Goal: Transaction & Acquisition: Purchase product/service

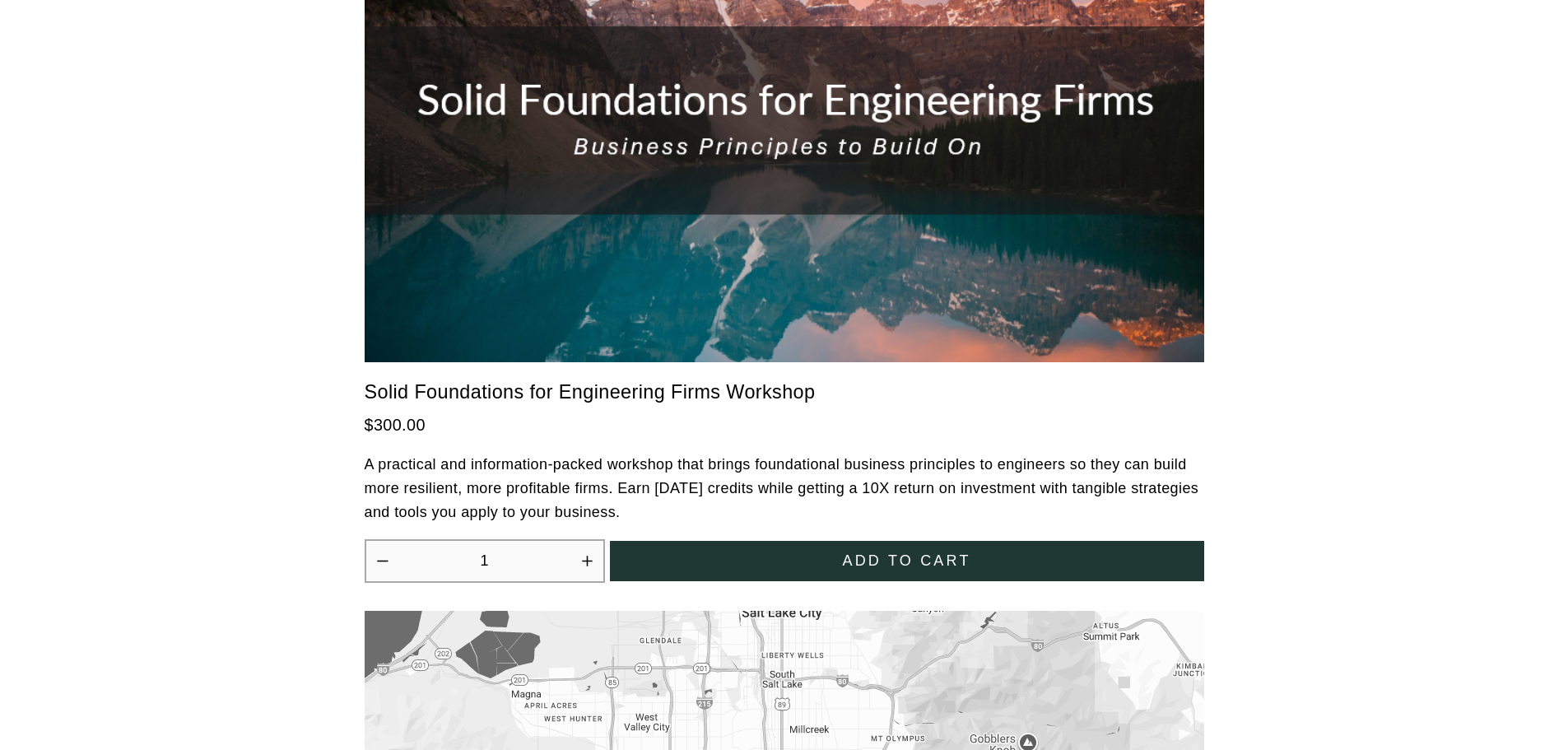
scroll to position [4444, 0]
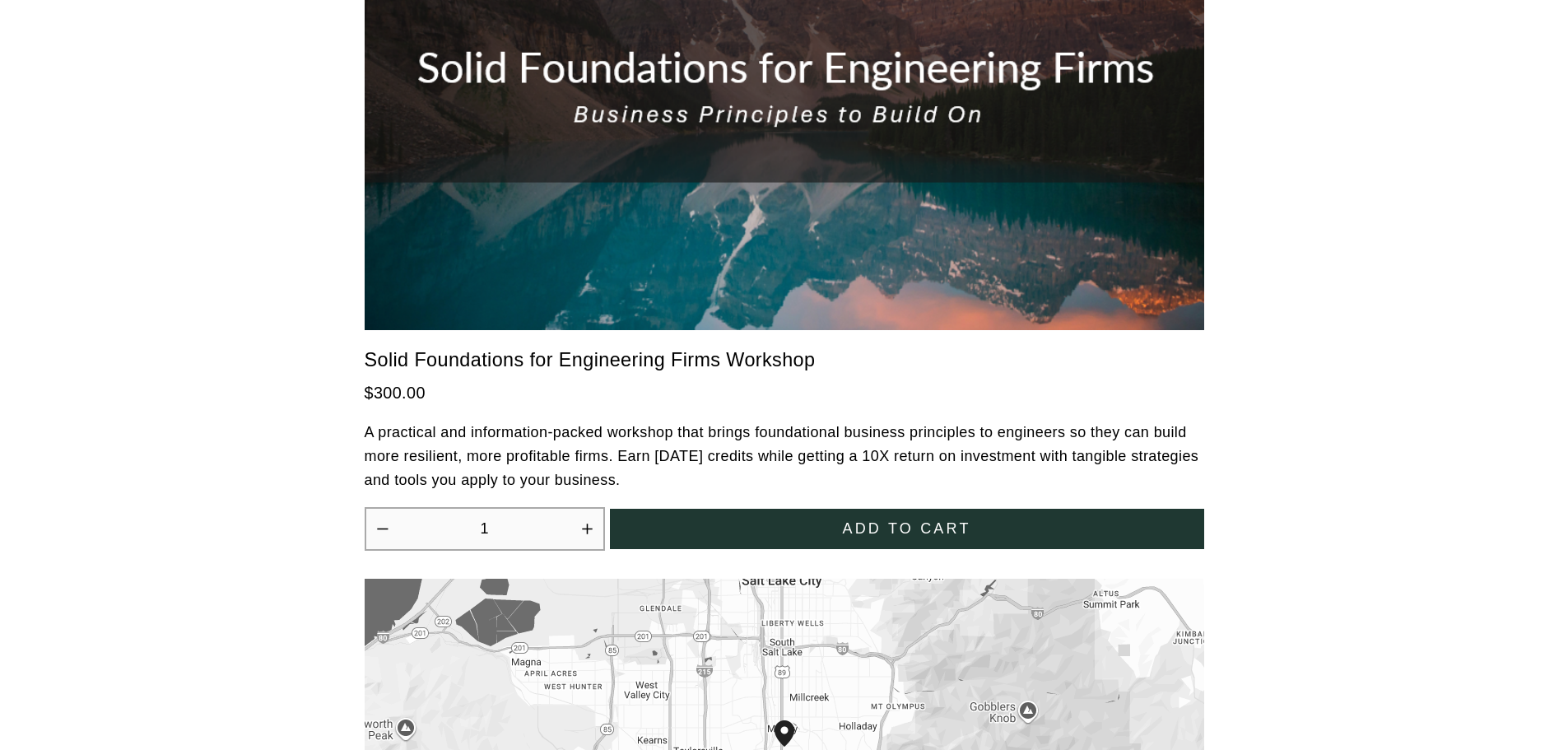
click at [908, 520] on span "Add to cart" at bounding box center [905, 528] width 128 height 17
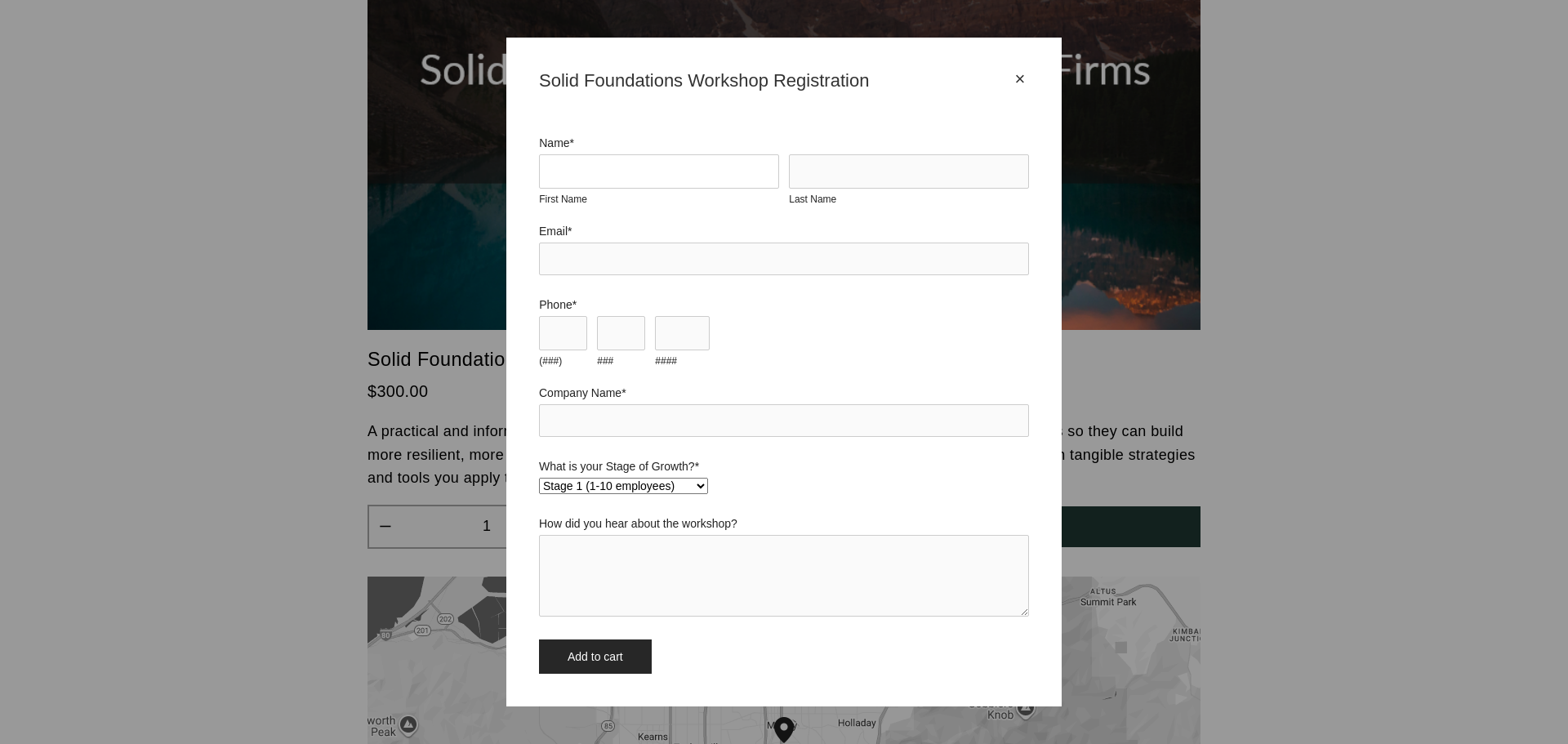
click at [687, 164] on input "First Name" at bounding box center [659, 171] width 240 height 35
type input "[PERSON_NAME]"
click at [832, 168] on input "Last Name" at bounding box center [909, 171] width 240 height 35
type input "King"
click at [607, 259] on input "Email *" at bounding box center [784, 259] width 490 height 33
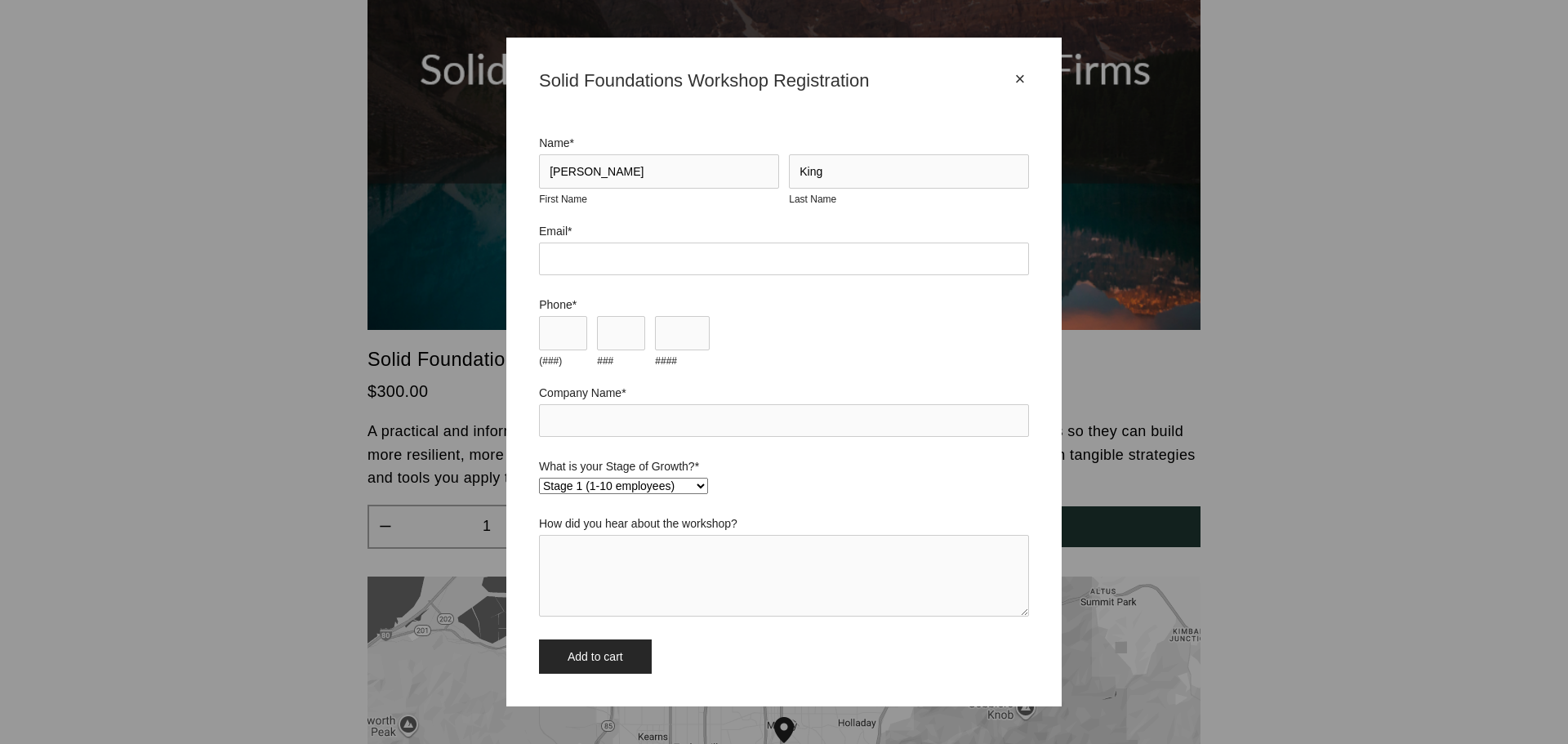
type input "nking@rewildgroup.com"
click at [562, 338] on input "(###)" at bounding box center [563, 333] width 48 height 35
type input "303"
type input "681"
type input "1652"
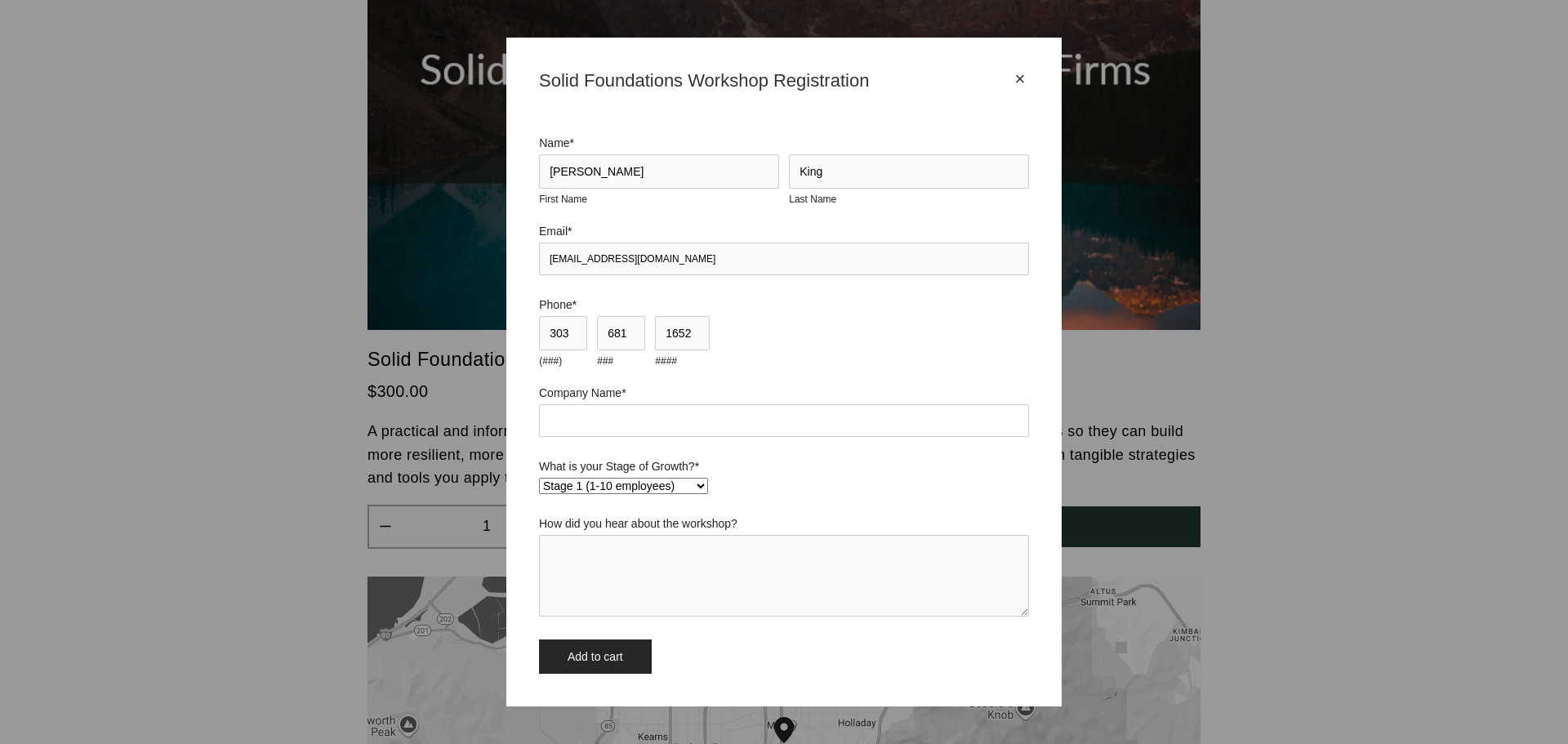
click at [634, 420] on input "Company Name *" at bounding box center [784, 420] width 490 height 33
type input "REW"
click at [611, 600] on textarea "How did you hear about the workshop?" at bounding box center [784, 575] width 490 height 81
type textarea "t"
type textarea "Cliff"
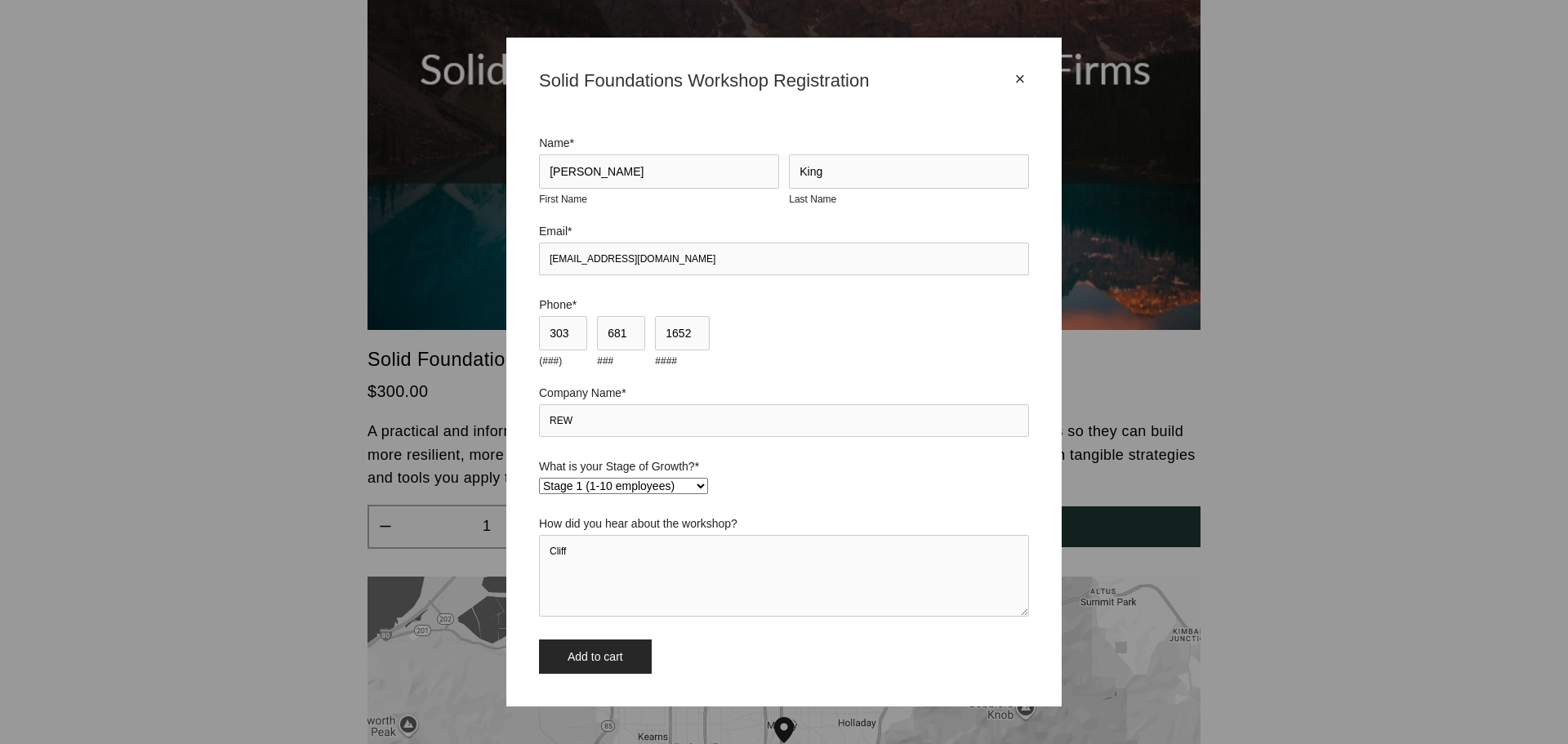
click at [600, 655] on input "Add to cart" at bounding box center [595, 657] width 112 height 35
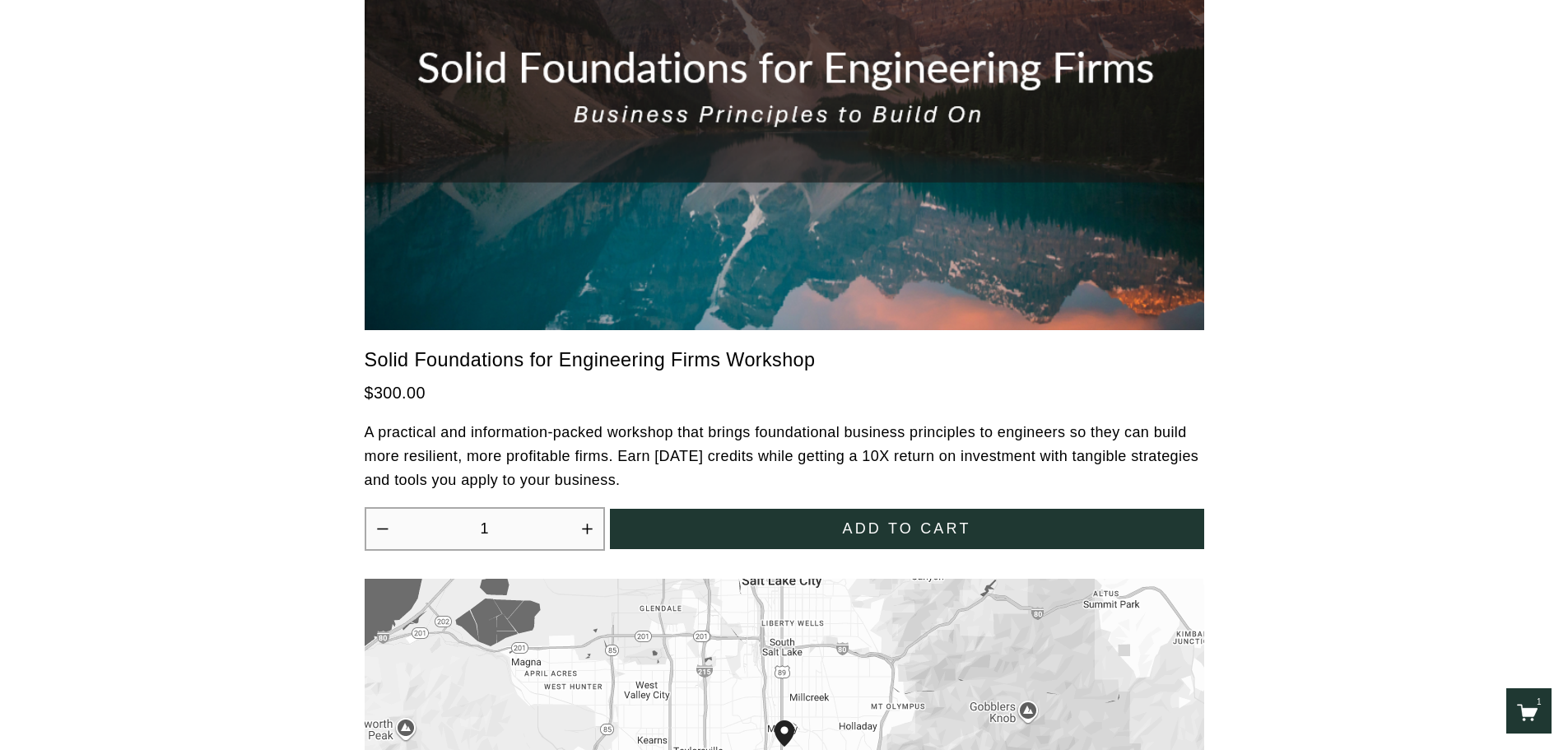
click at [1517, 714] on icon "One item in cart" at bounding box center [1527, 712] width 21 height 21
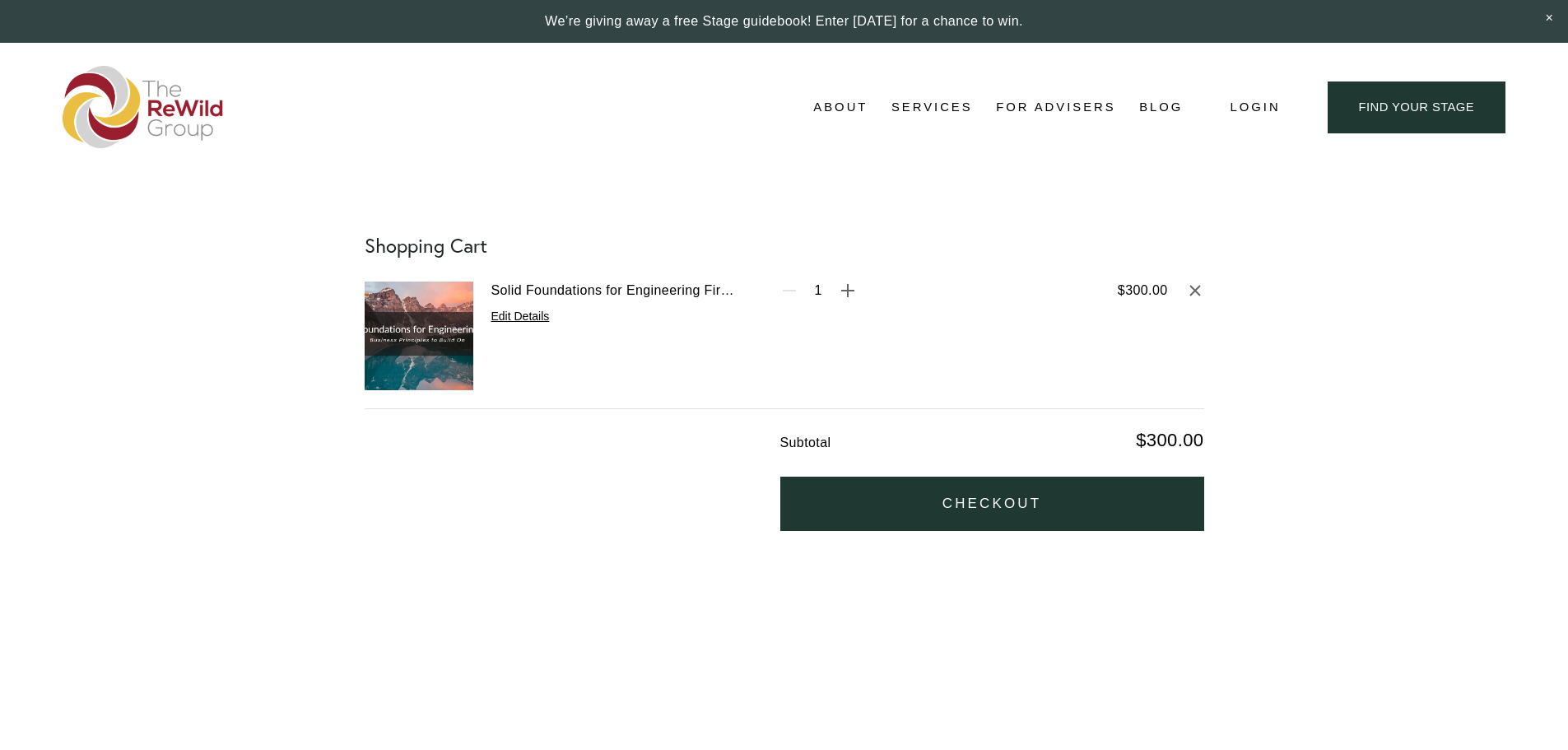
click at [1005, 502] on button "Checkout" at bounding box center [992, 503] width 424 height 55
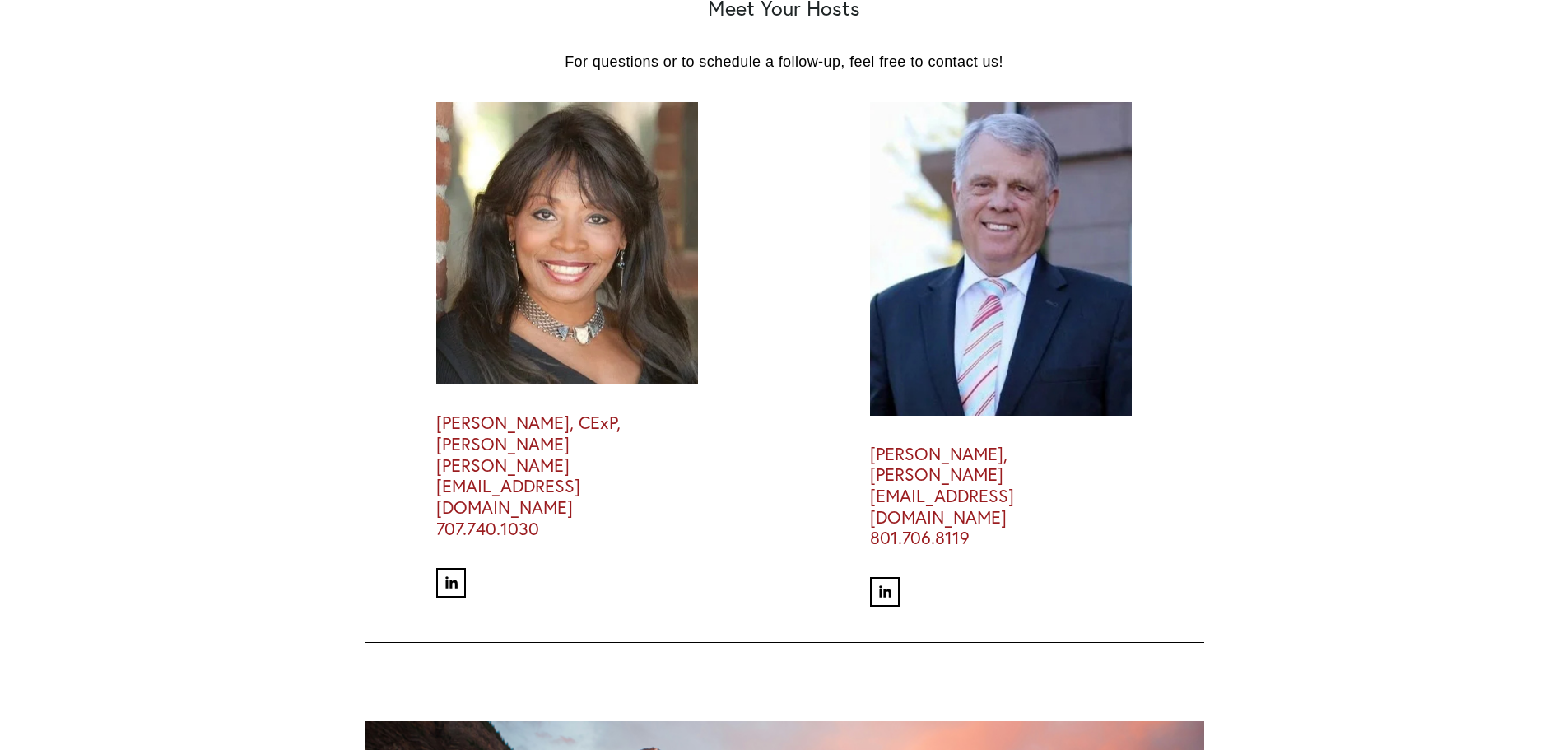
scroll to position [3621, 0]
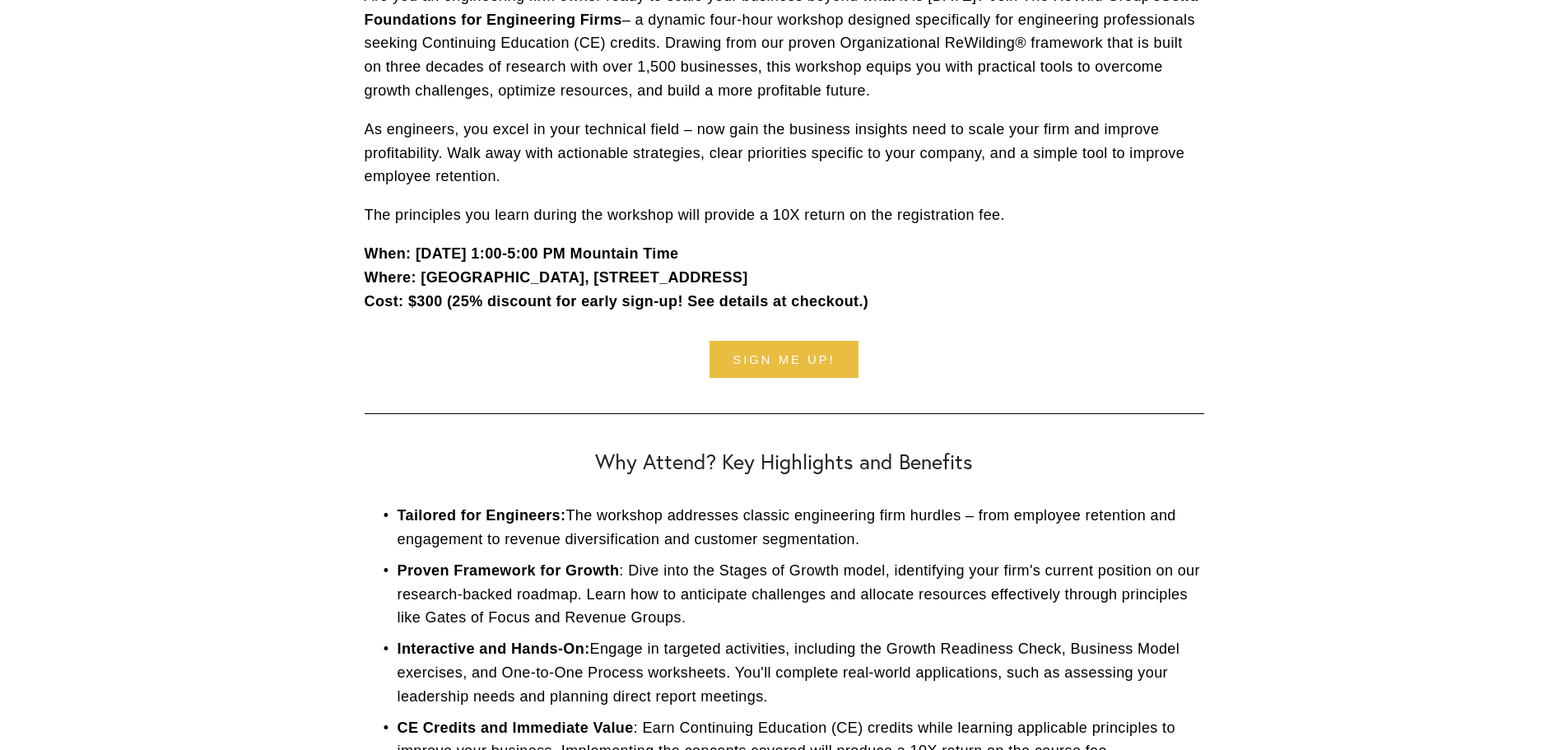
scroll to position [740, 0]
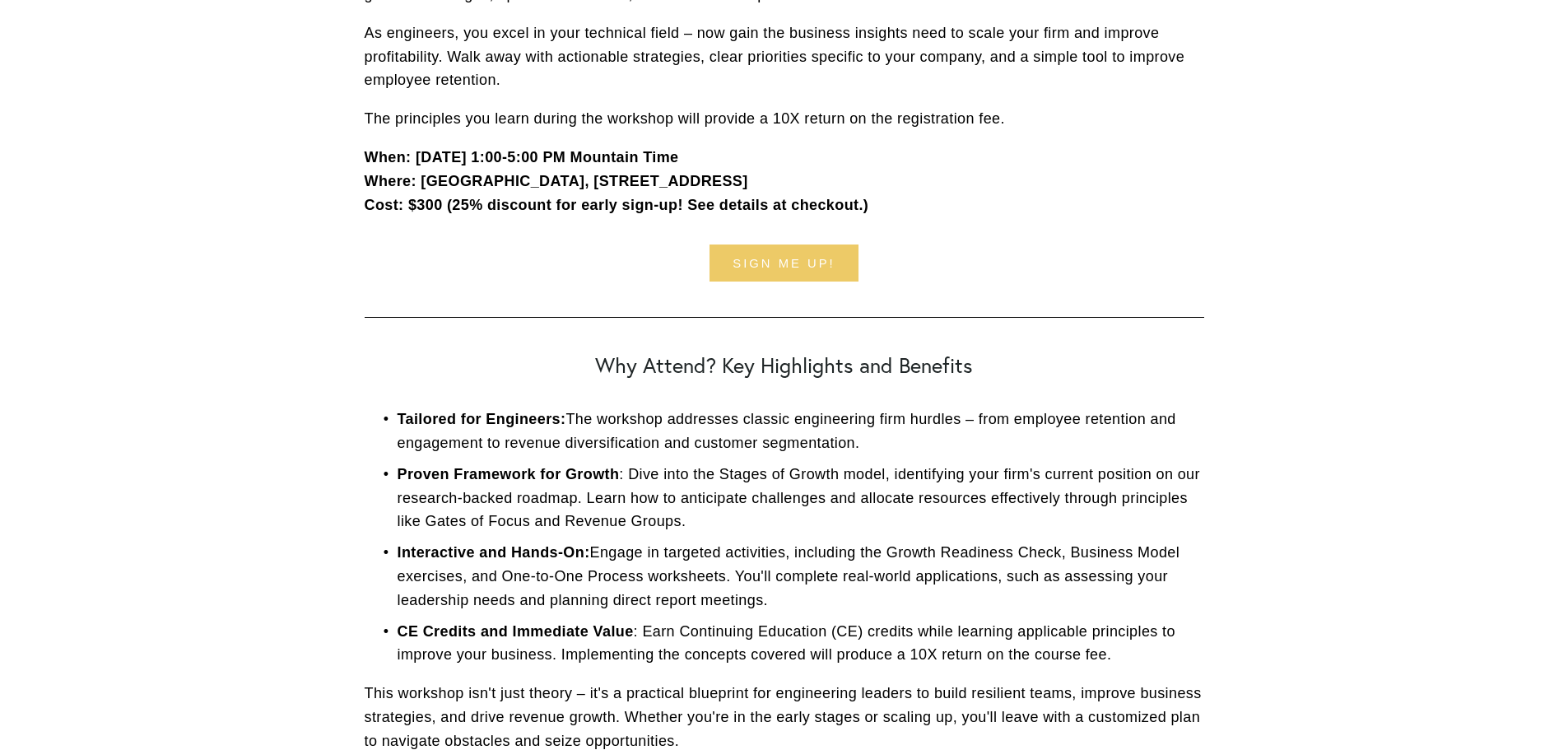
click at [813, 267] on link "Sign me up!" at bounding box center [784, 262] width 150 height 37
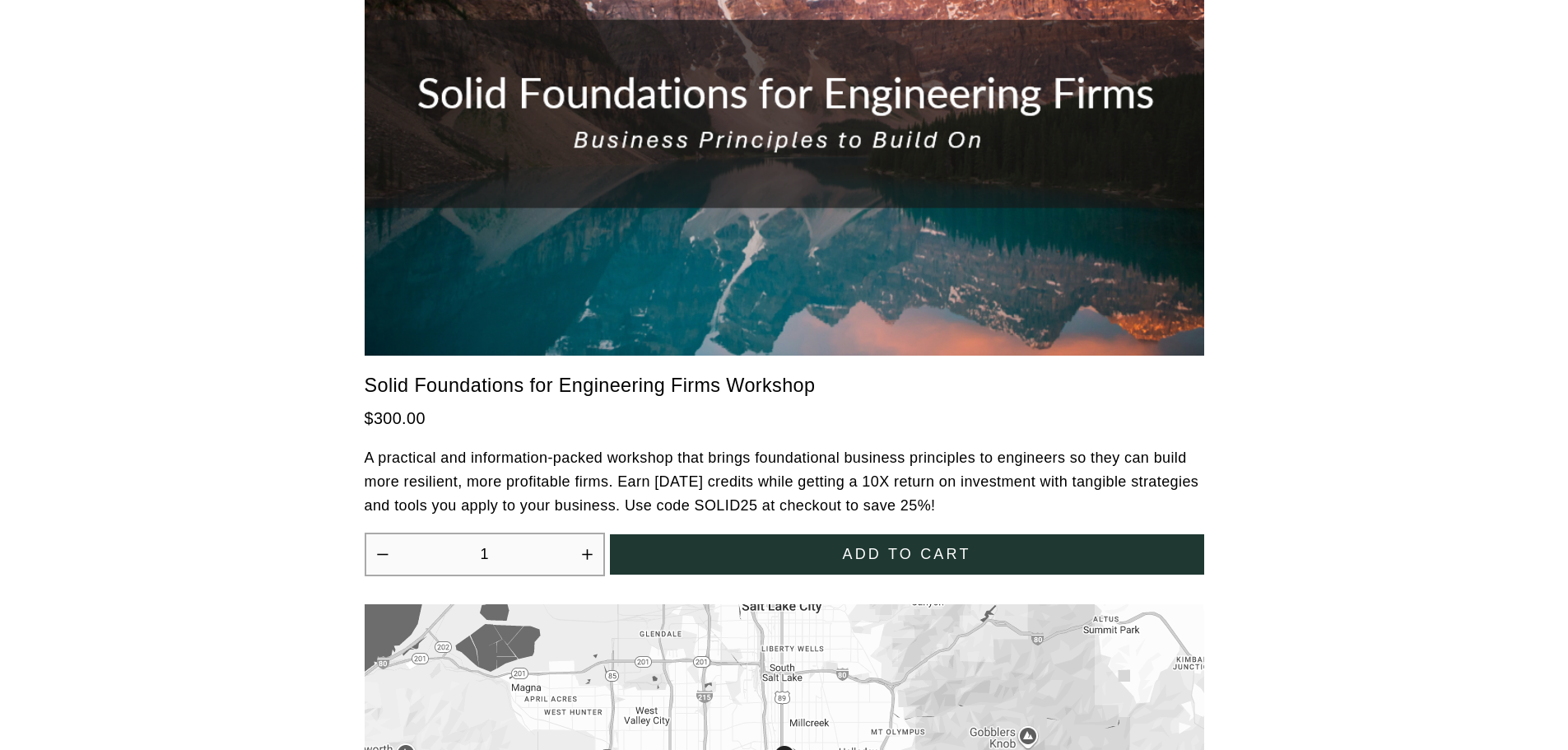
scroll to position [4424, 0]
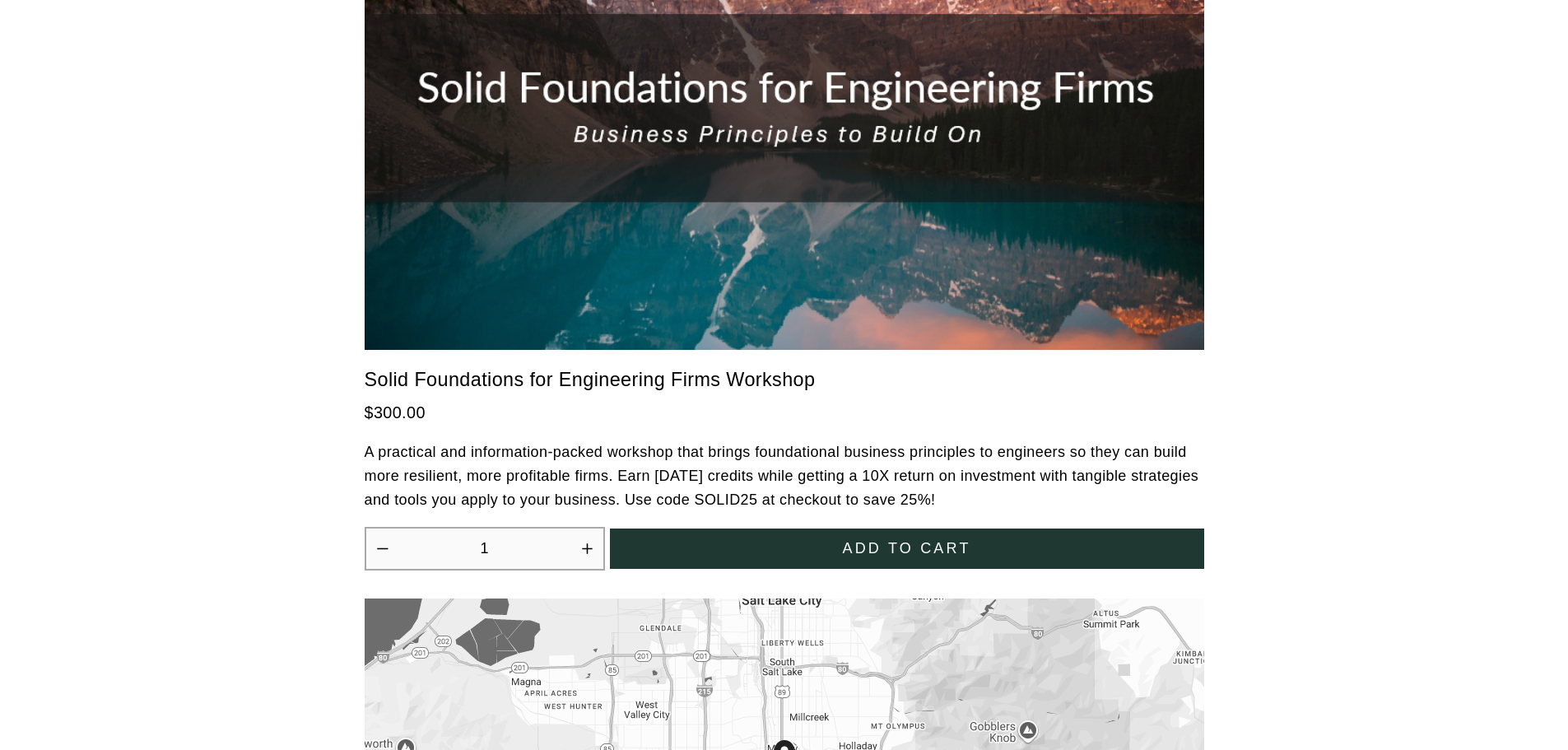
click at [835, 540] on div "Add to cart" at bounding box center [906, 549] width 559 height 17
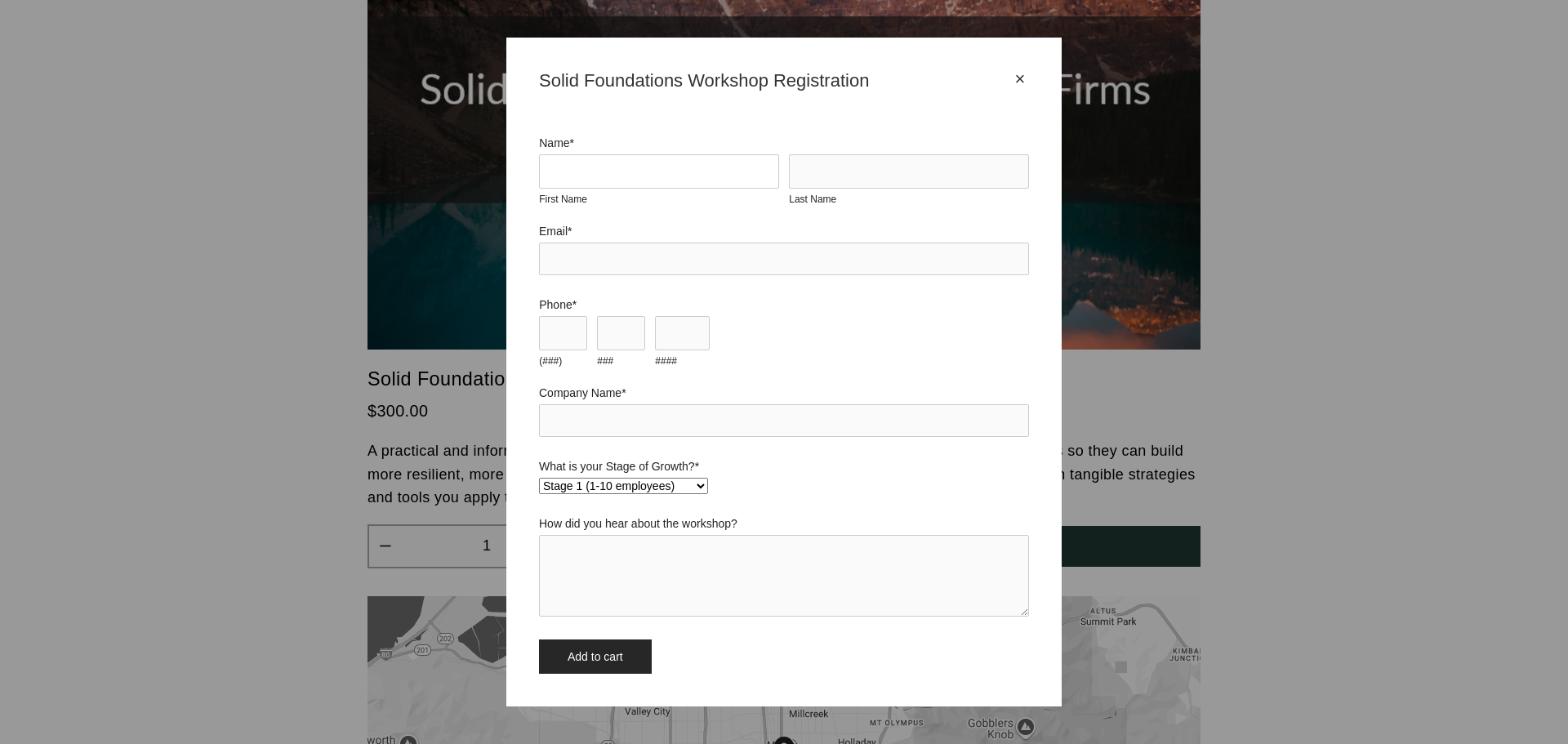
click at [667, 170] on input "First Name" at bounding box center [659, 171] width 240 height 35
type input "[PERSON_NAME]"
click at [852, 164] on input "Last Name" at bounding box center [909, 171] width 240 height 35
type input "King"
click at [696, 250] on input "Email *" at bounding box center [784, 259] width 490 height 33
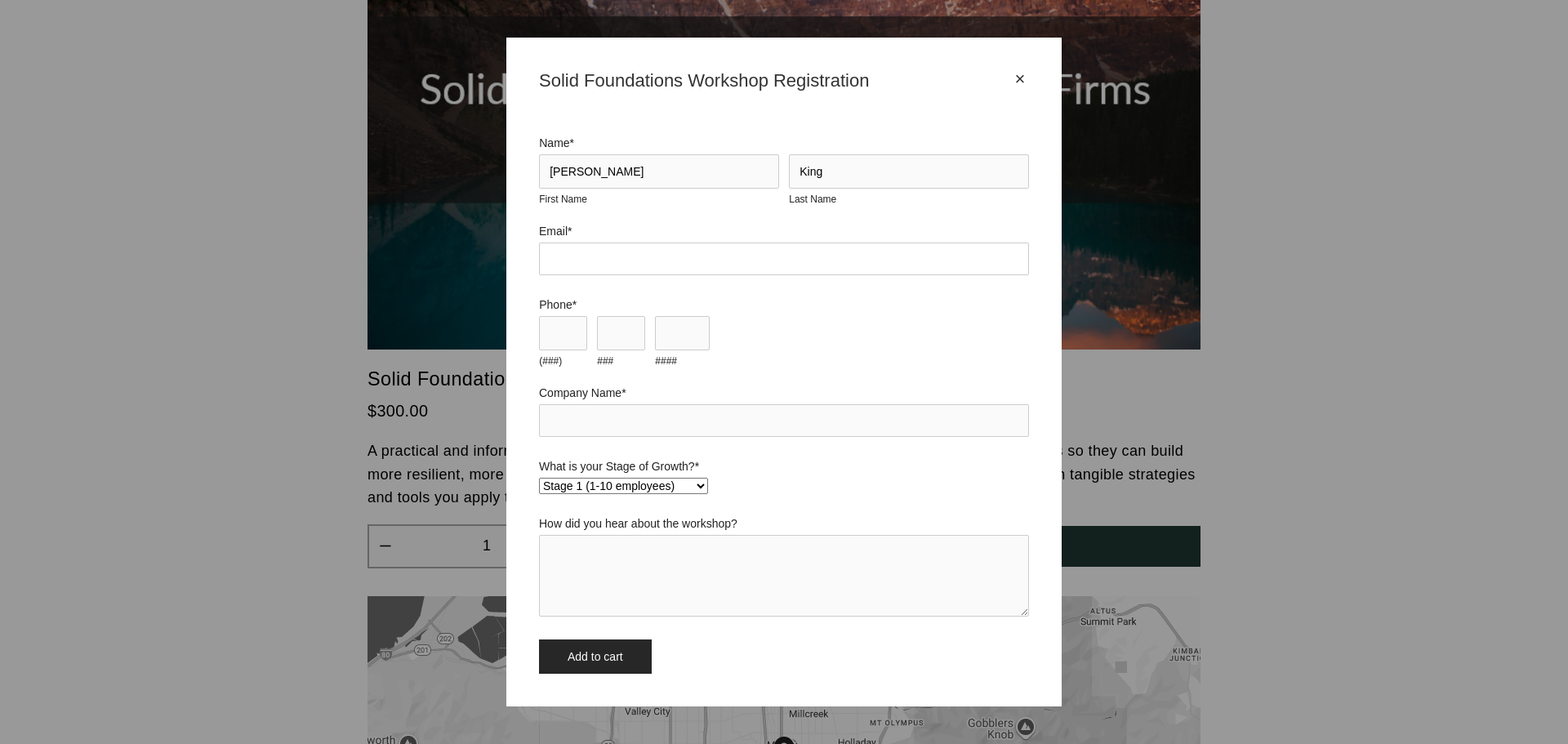
type input "nking@rewildgroup.com"
click at [573, 337] on input "(###)" at bounding box center [563, 333] width 48 height 35
type input "555"
click at [635, 330] on input "###" at bounding box center [621, 333] width 48 height 35
type input "555"
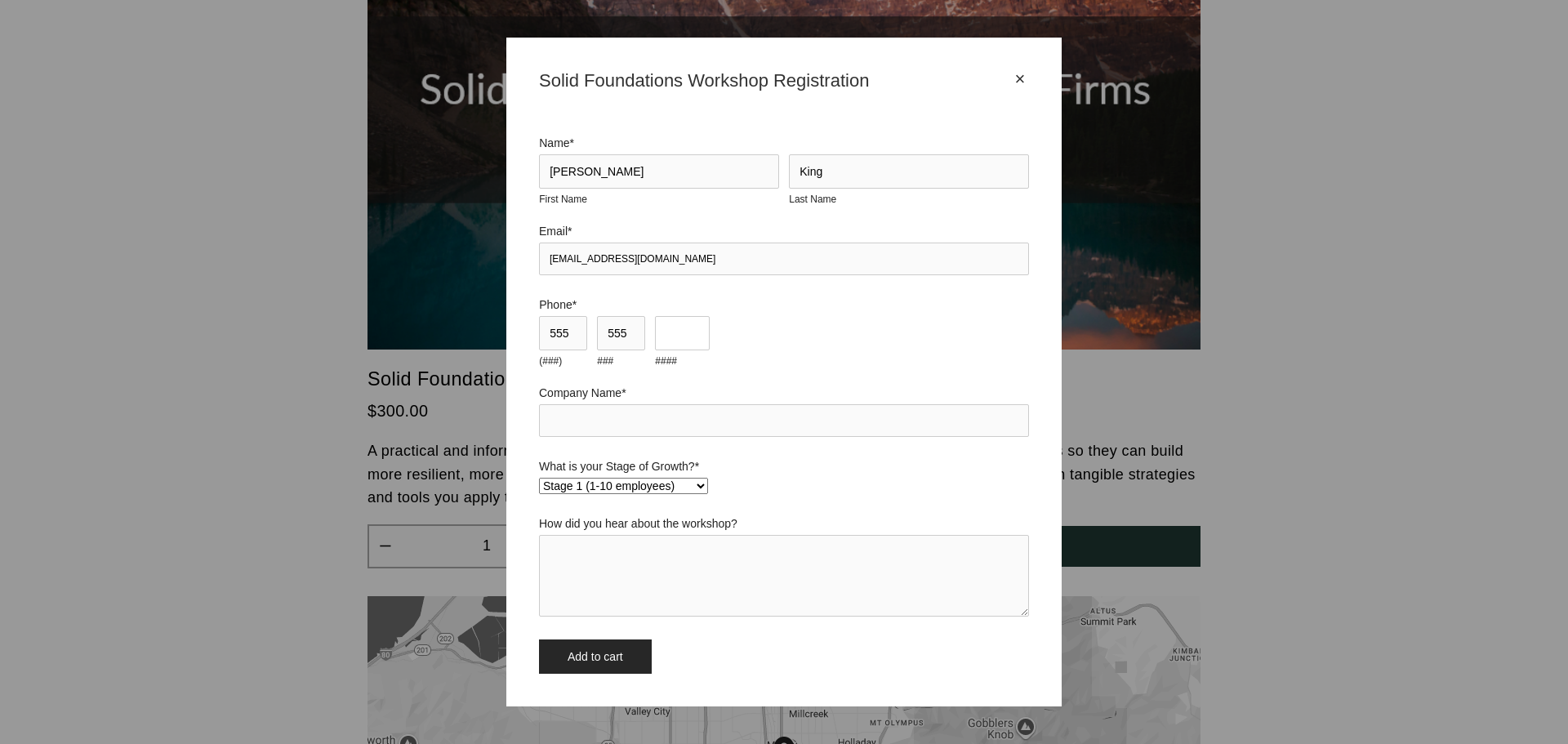
click at [661, 331] on input "####" at bounding box center [682, 333] width 55 height 35
type input "5555"
click at [619, 414] on input "Company Name *" at bounding box center [784, 420] width 490 height 33
type input "5555"
click at [606, 574] on textarea "How did you hear about the workshop?" at bounding box center [784, 575] width 490 height 81
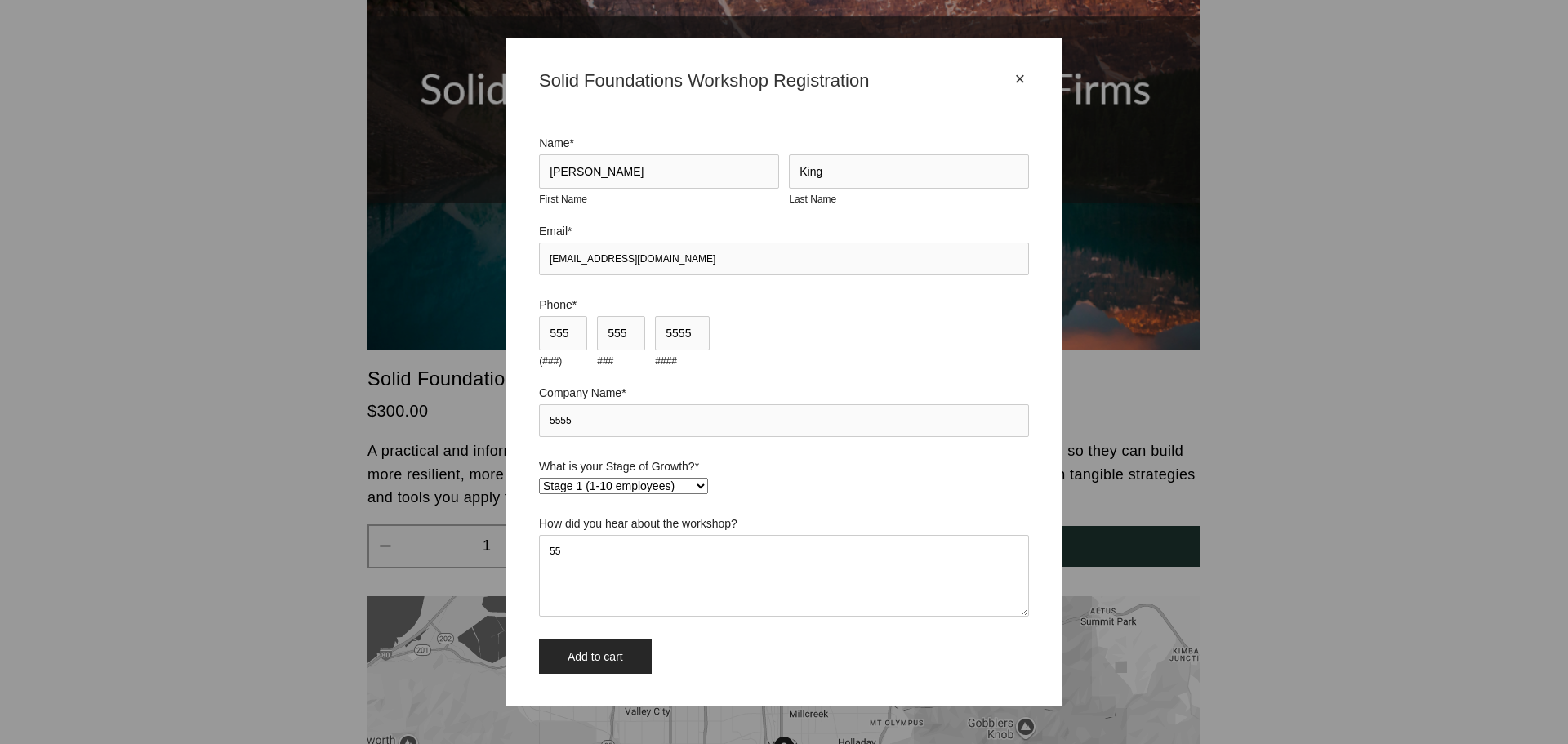
type textarea "55"
click at [579, 652] on input "Add to cart" at bounding box center [595, 657] width 112 height 35
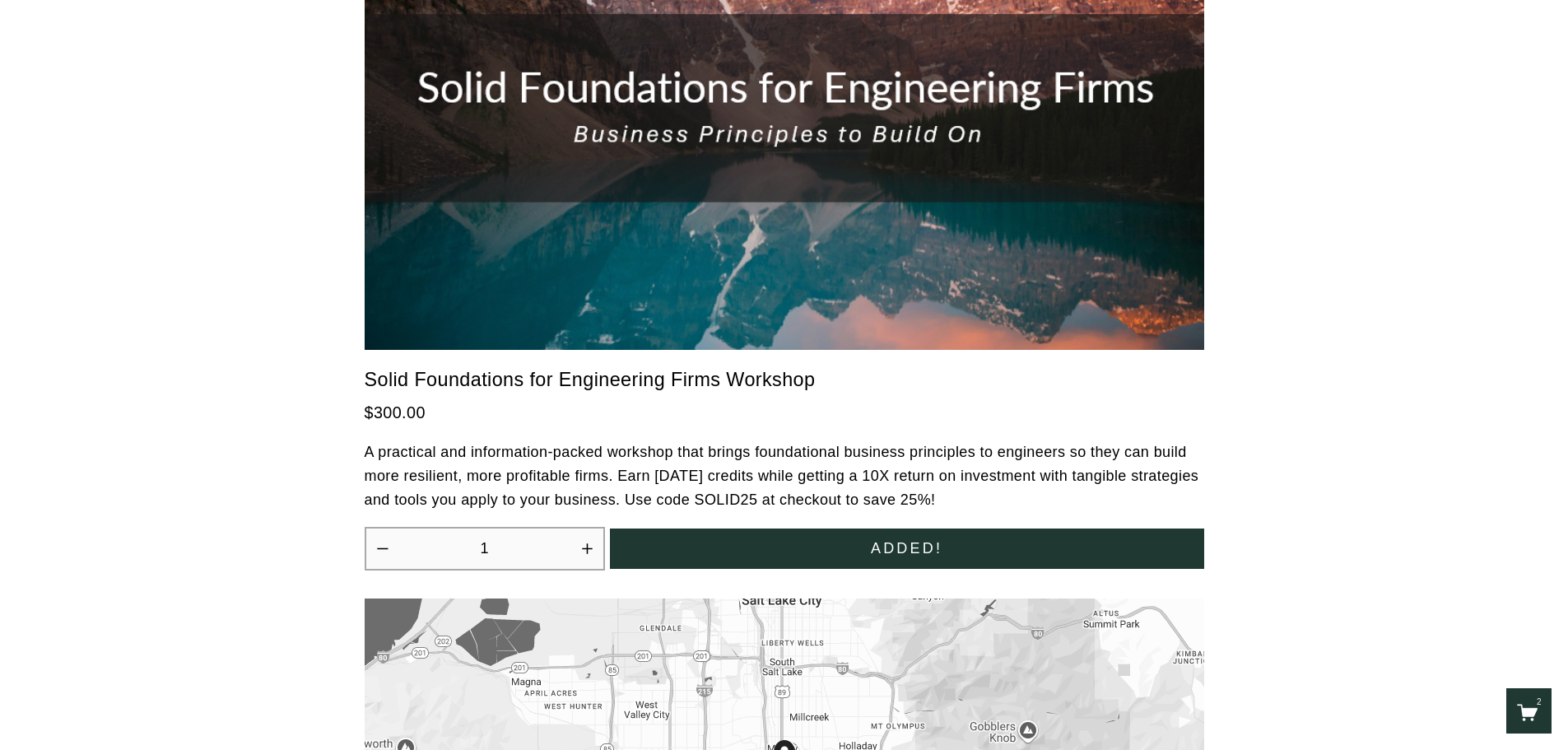
click at [1520, 708] on icon "2 items in cart" at bounding box center [1527, 712] width 21 height 21
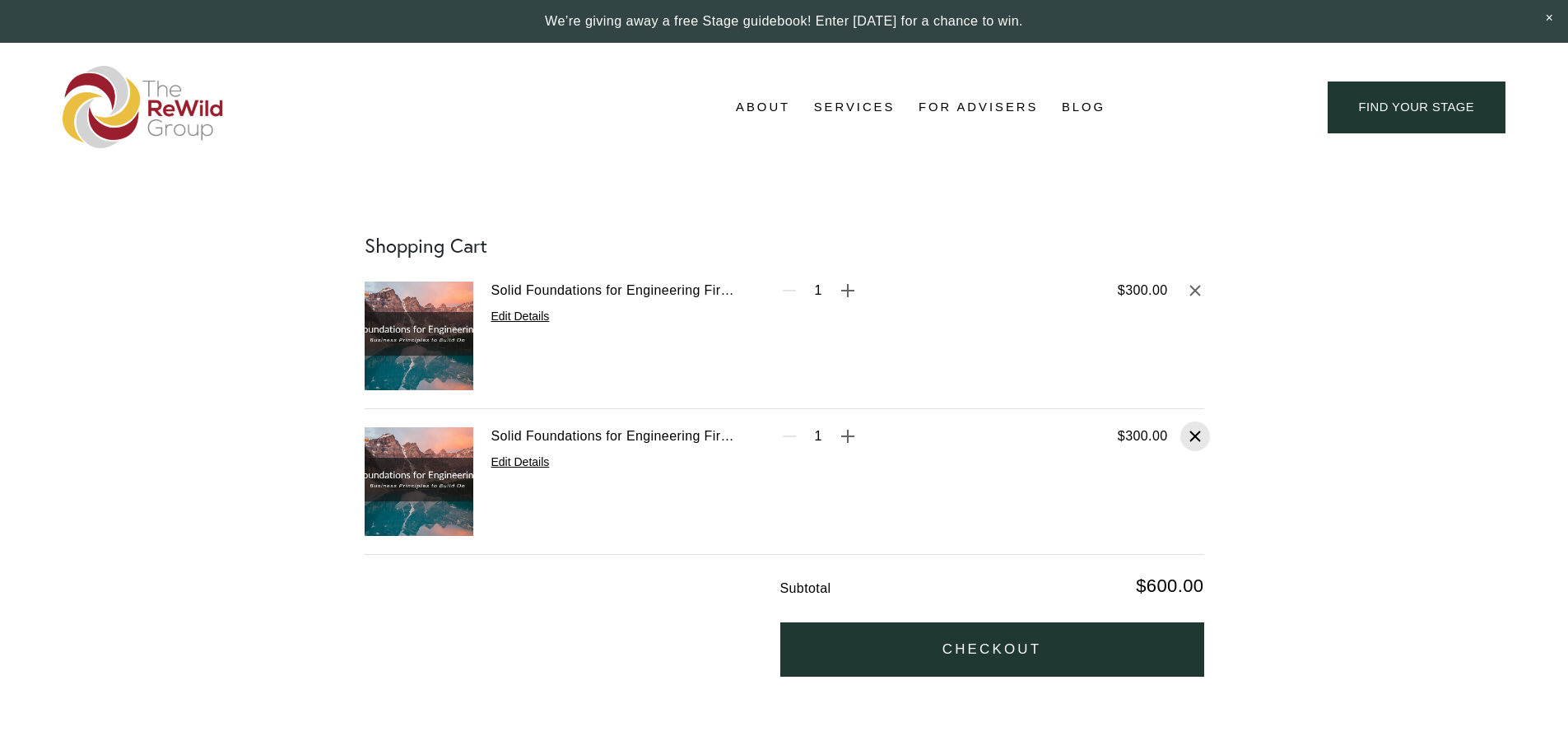
click at [1205, 439] on span "Remove Solid Foundations for Engineering Firms Workshop" at bounding box center [1195, 436] width 30 height 30
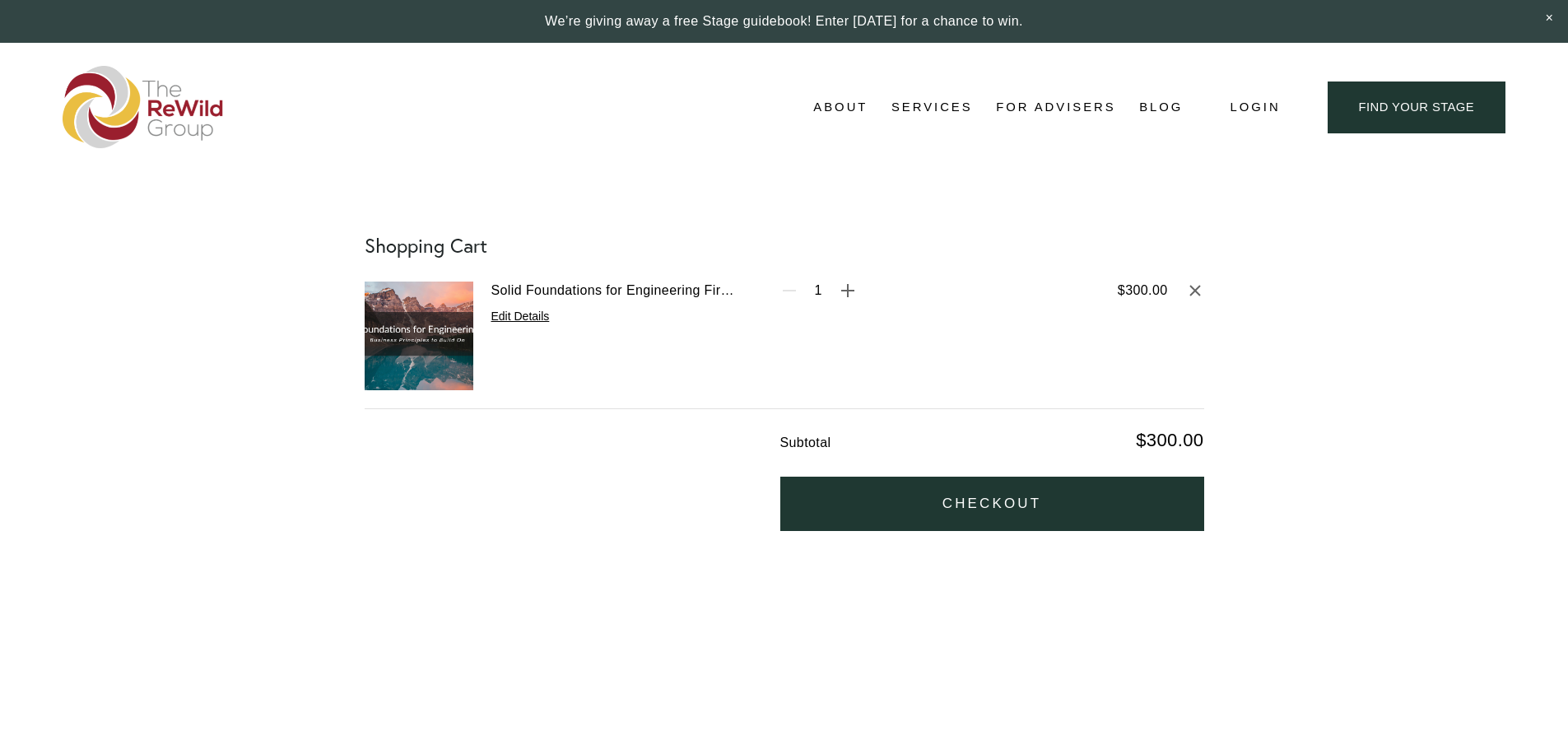
click at [974, 495] on button "Checkout" at bounding box center [992, 503] width 424 height 55
